Goal: Browse casually

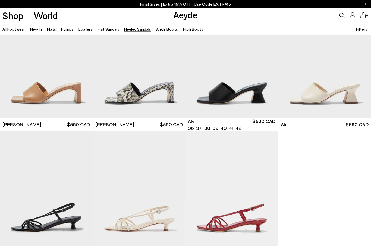
scroll to position [1060, 0]
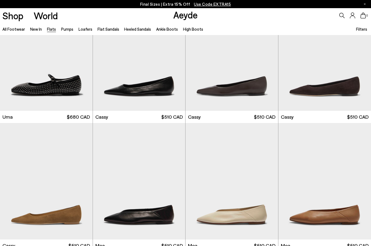
scroll to position [559, 0]
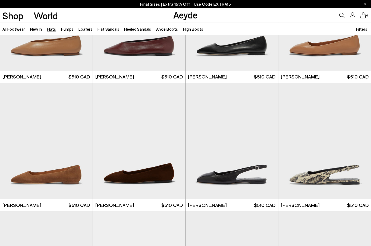
scroll to position [1641, 0]
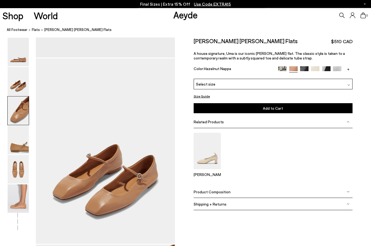
scroll to position [373, 0]
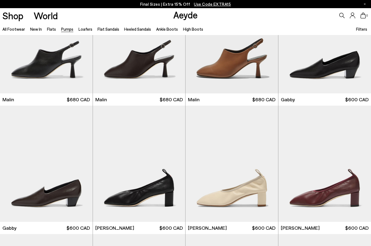
scroll to position [705, 0]
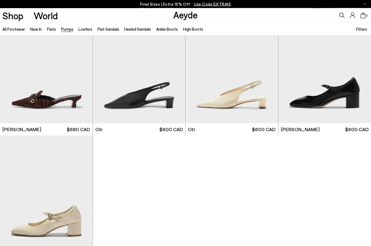
scroll to position [2087, 0]
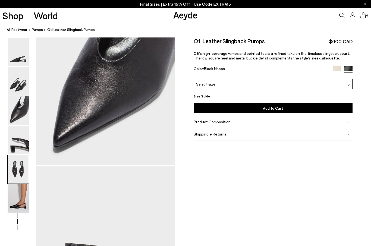
scroll to position [187, 0]
